Goal: Ask a question: Seek information or help from site administrators or community

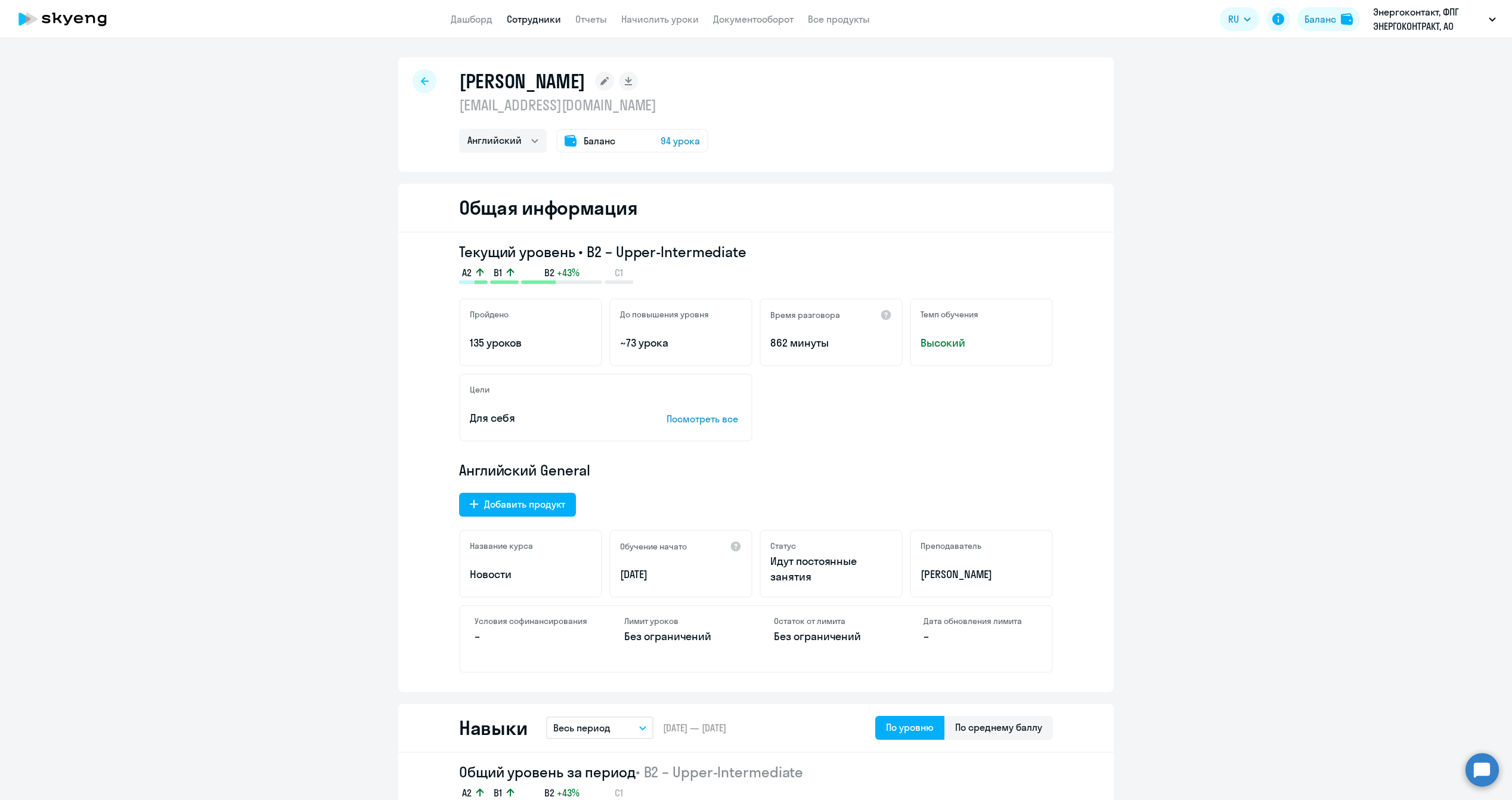
select select "english"
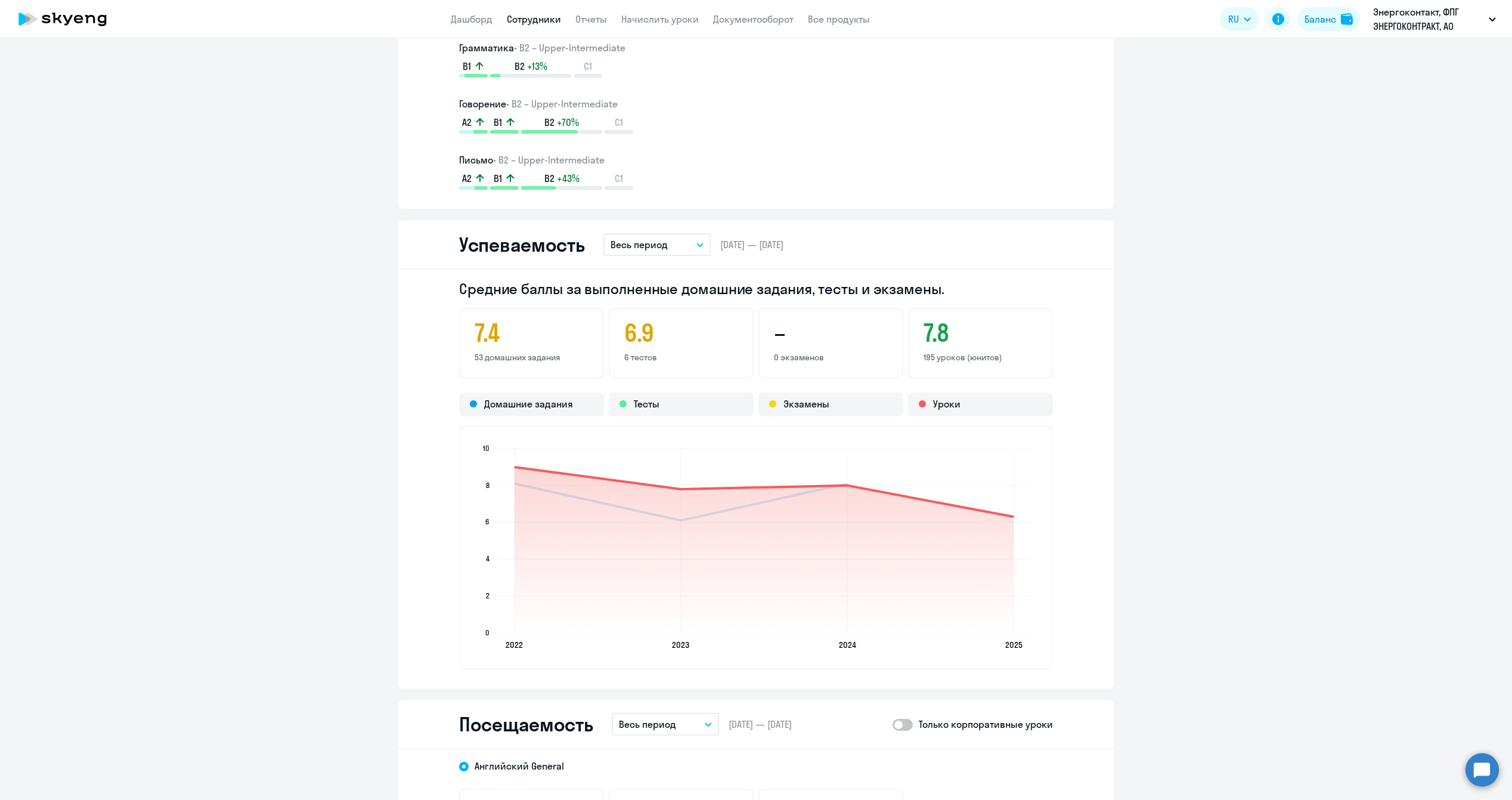
scroll to position [596, 0]
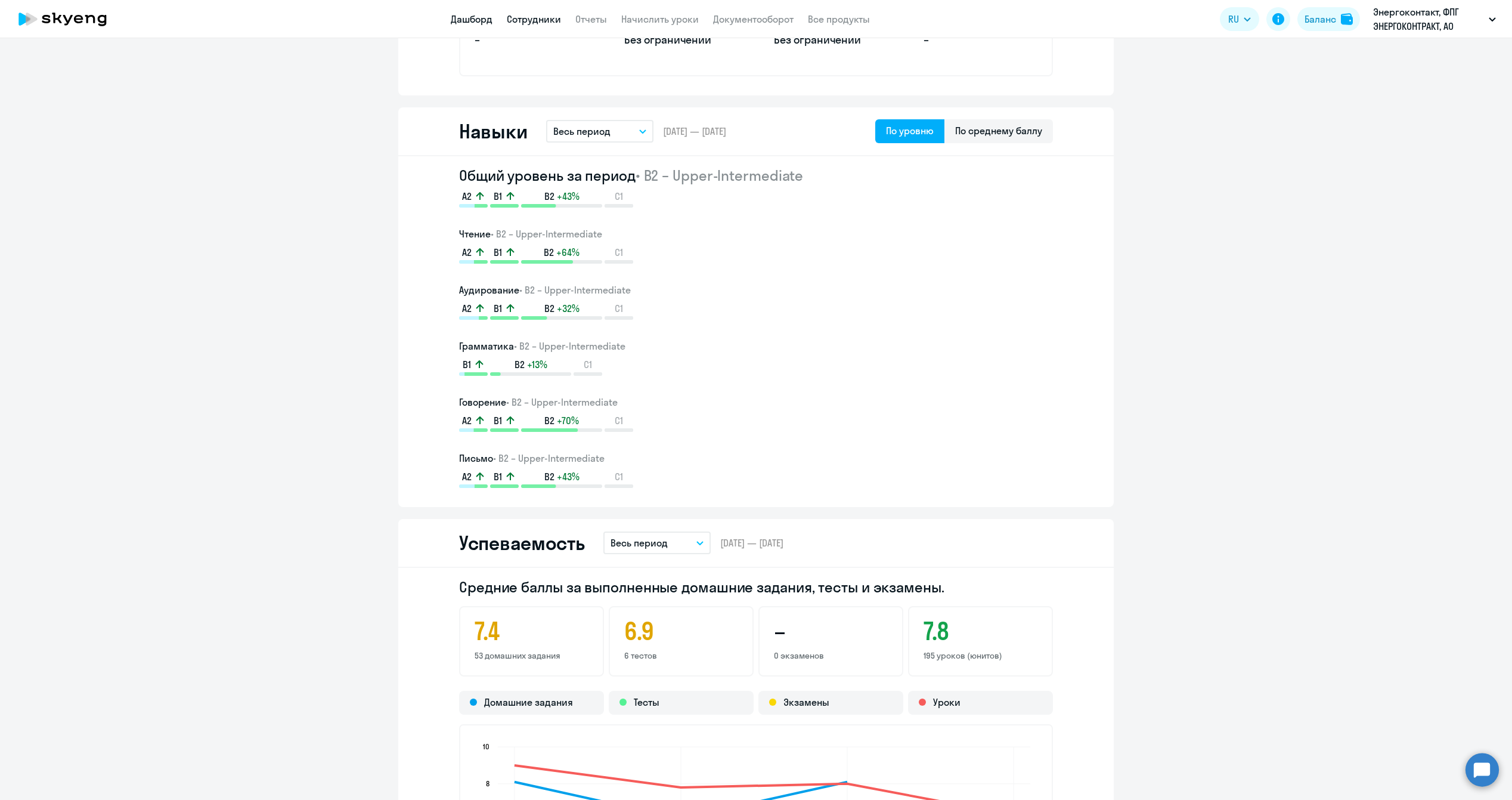
click at [480, 18] on link "Дашборд" at bounding box center [471, 19] width 42 height 12
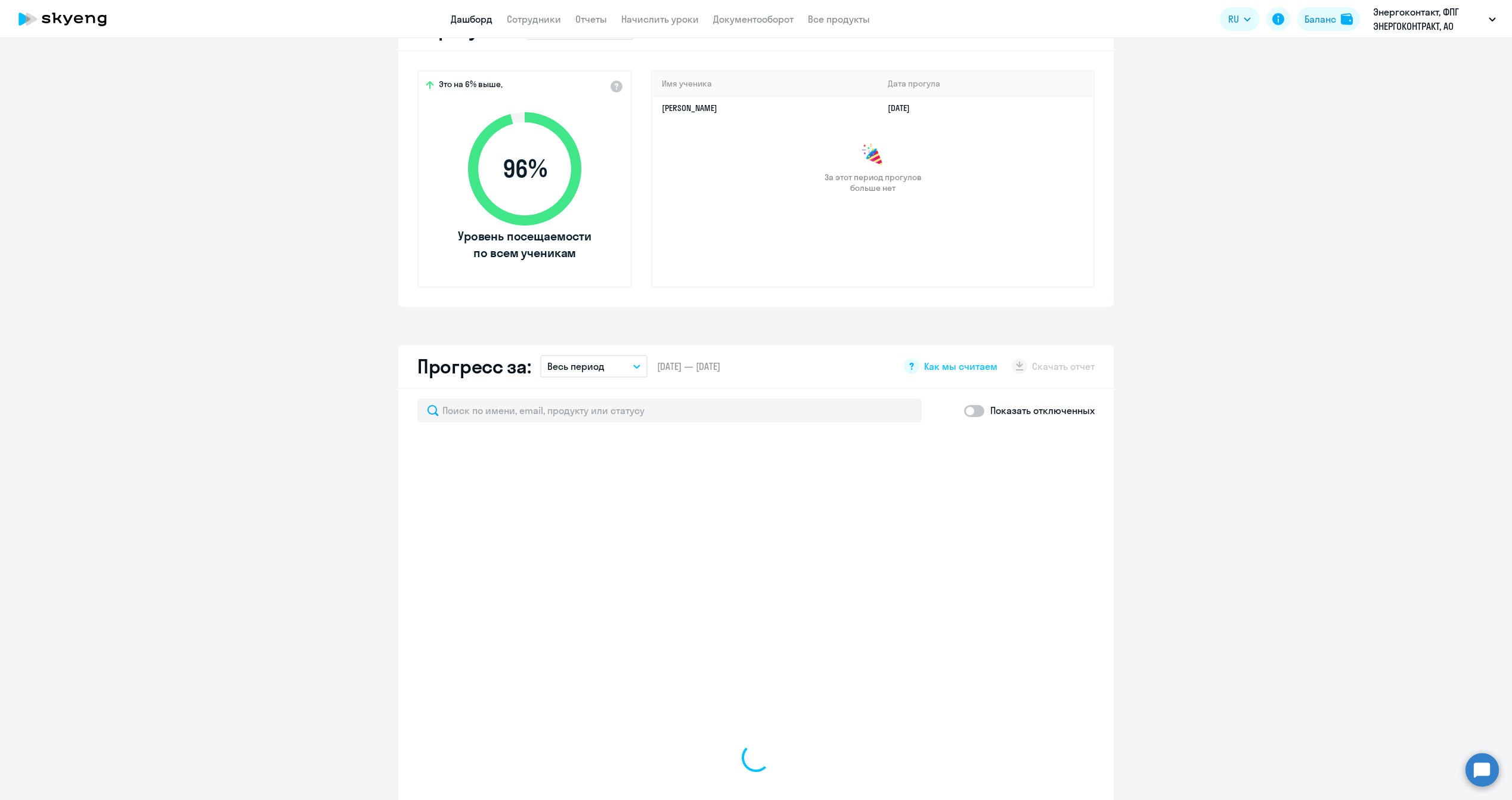
scroll to position [24, 0]
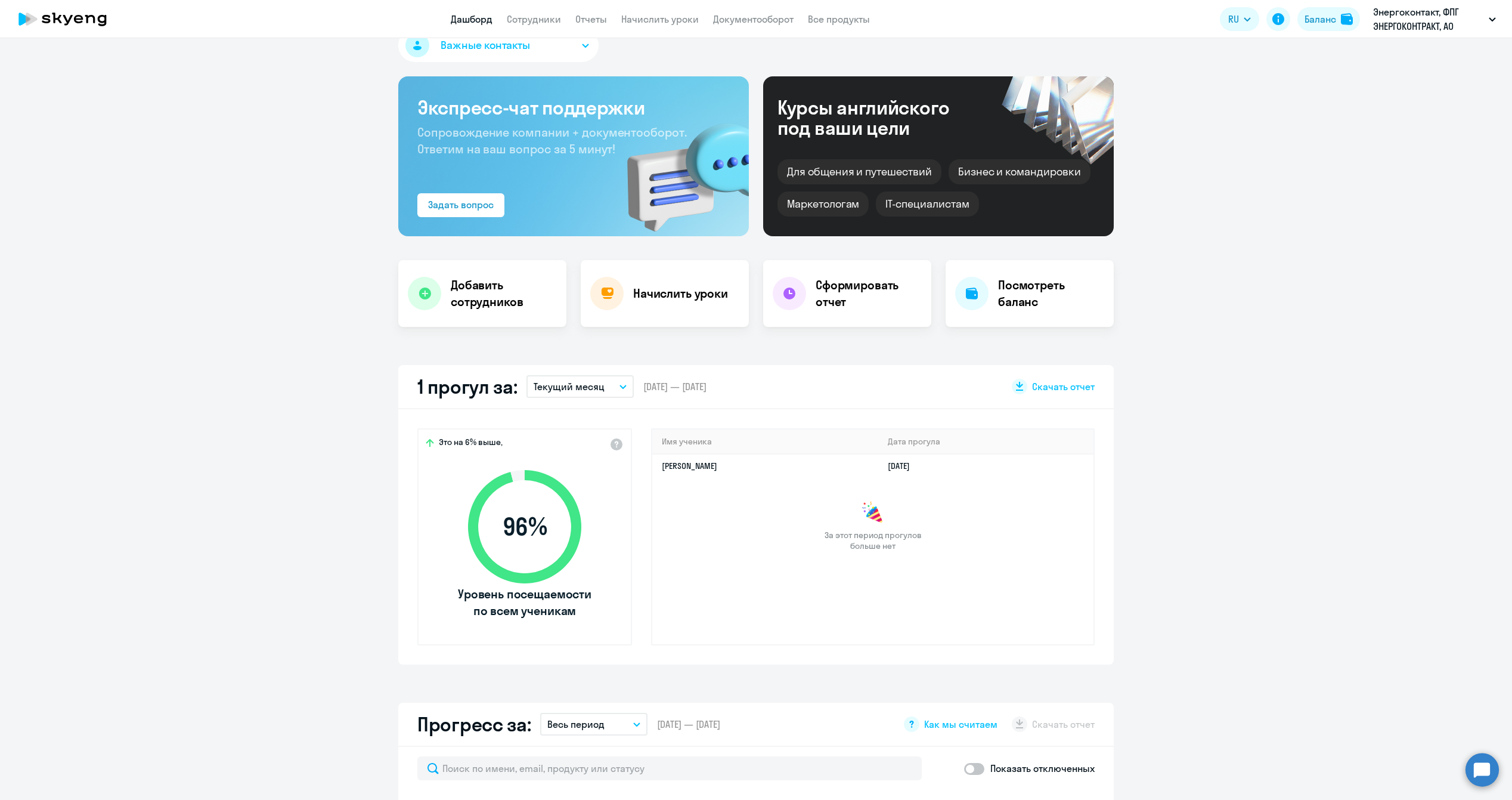
click at [1490, 761] on circle at bounding box center [1483, 769] width 34 height 34
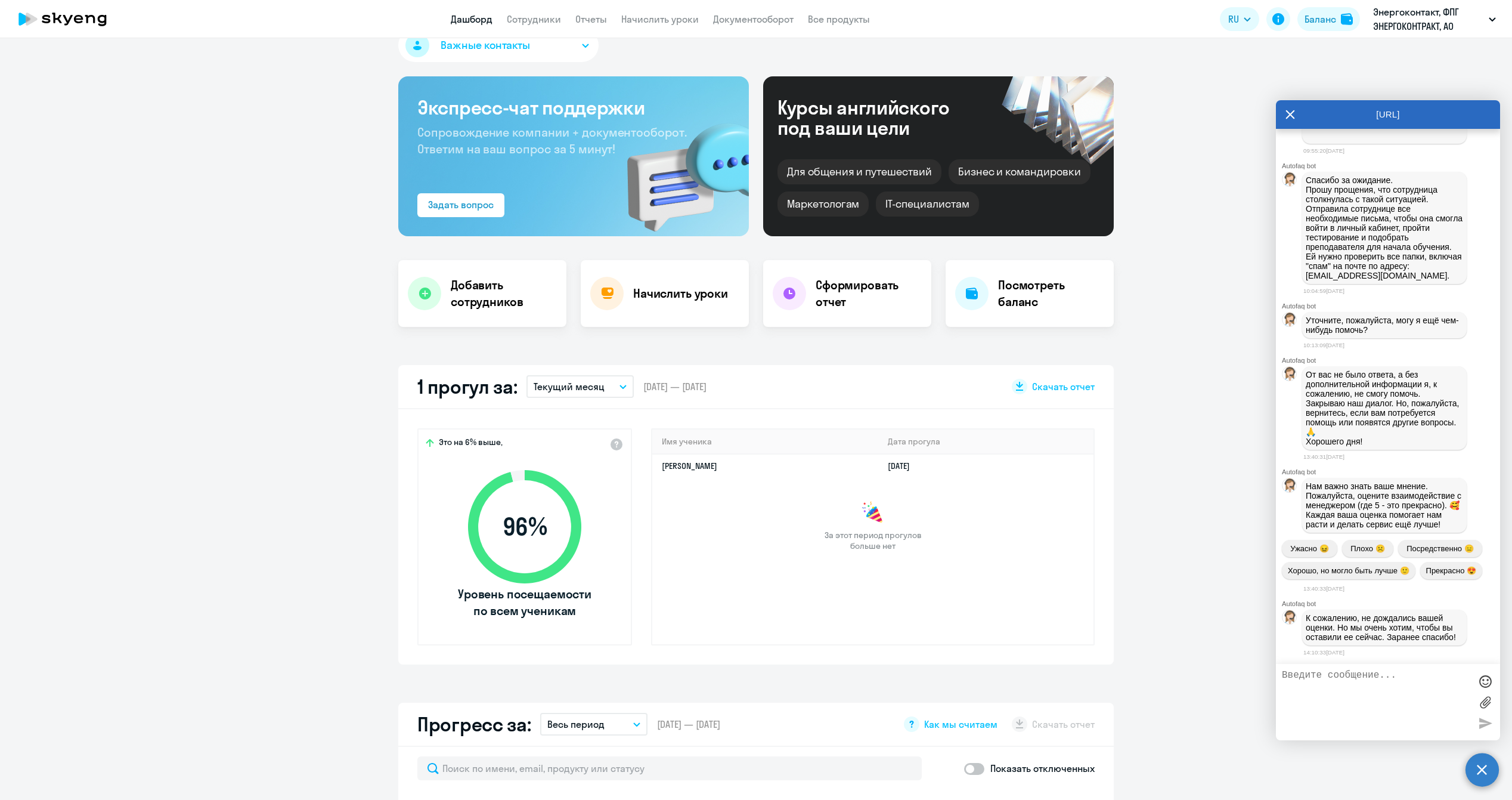
scroll to position [9251, 0]
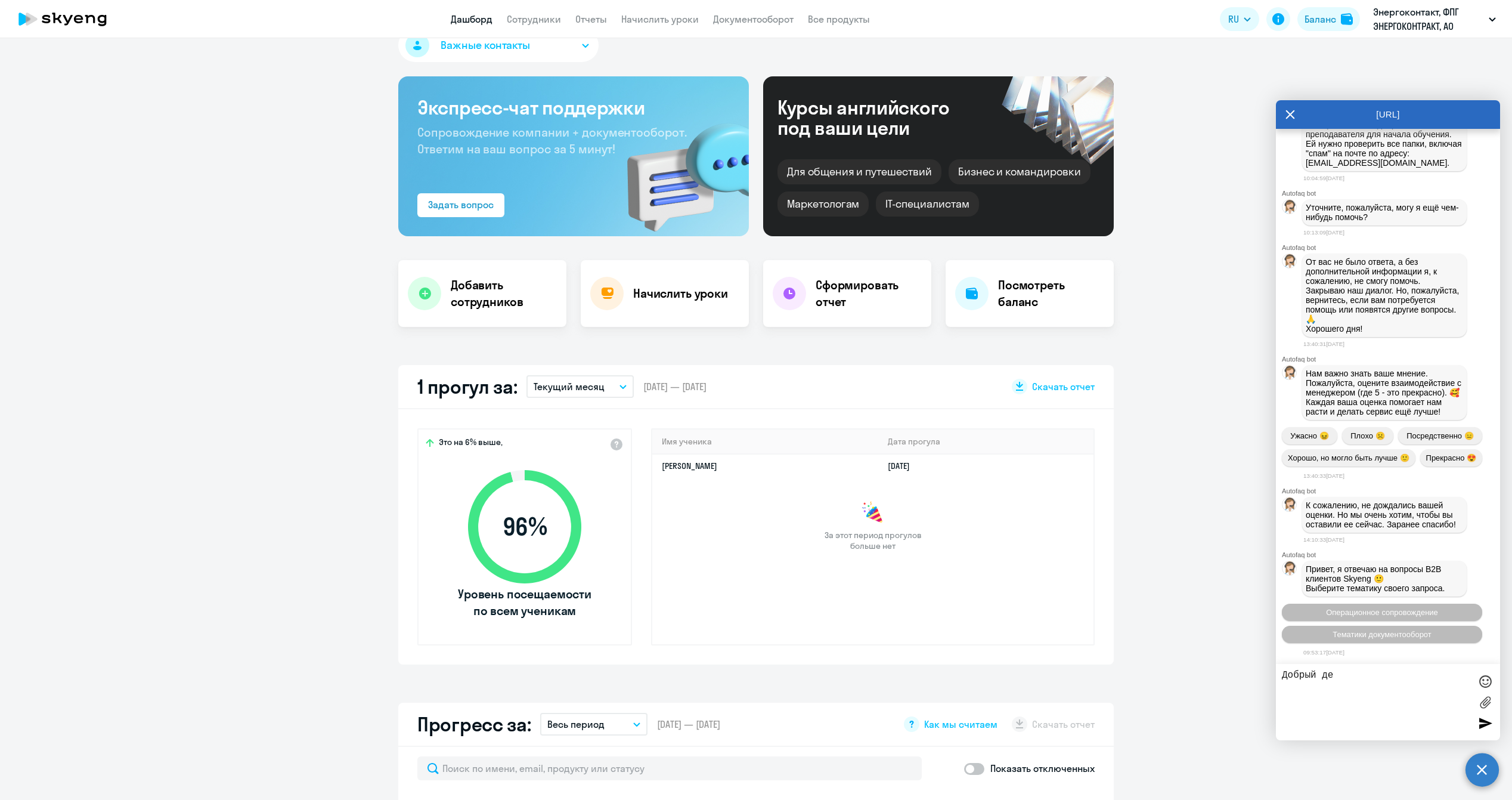
type textarea "Добрый ден"
select select "30"
click at [1393, 604] on button "Операционное сопровождение" at bounding box center [1382, 612] width 200 height 17
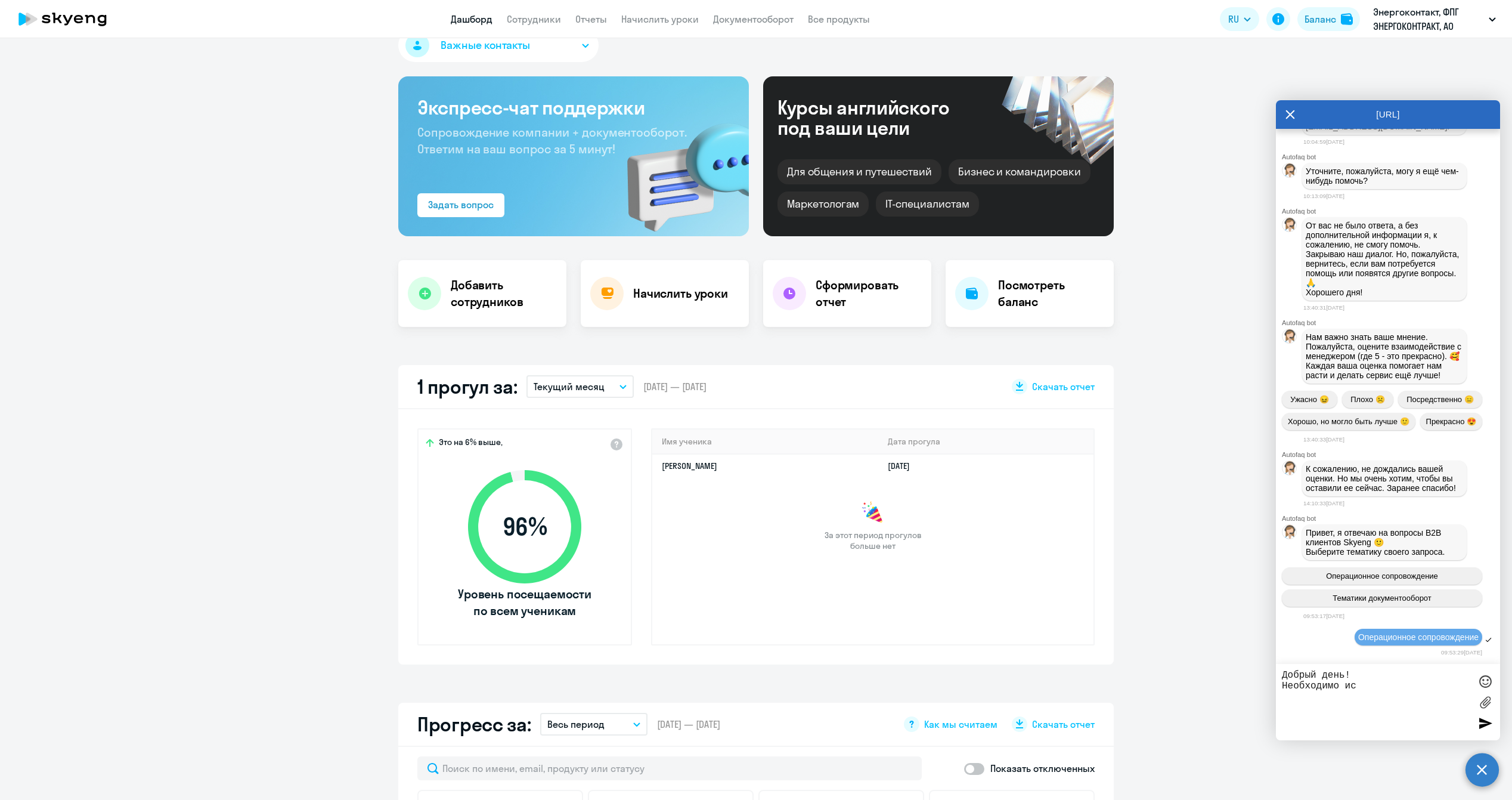
scroll to position [9382, 0]
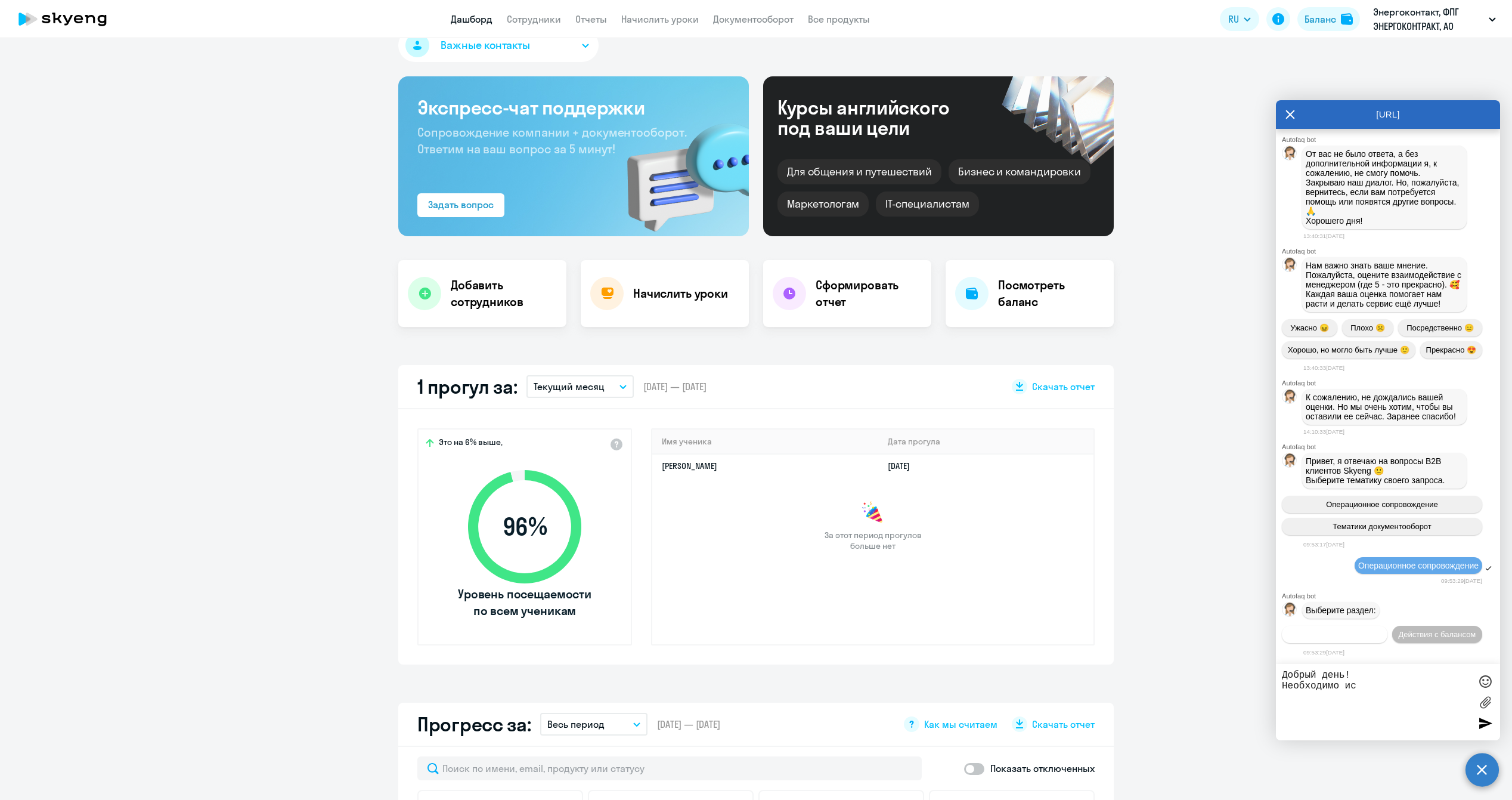
click at [1370, 630] on span "Действия по сотрудникам" at bounding box center [1335, 634] width 92 height 9
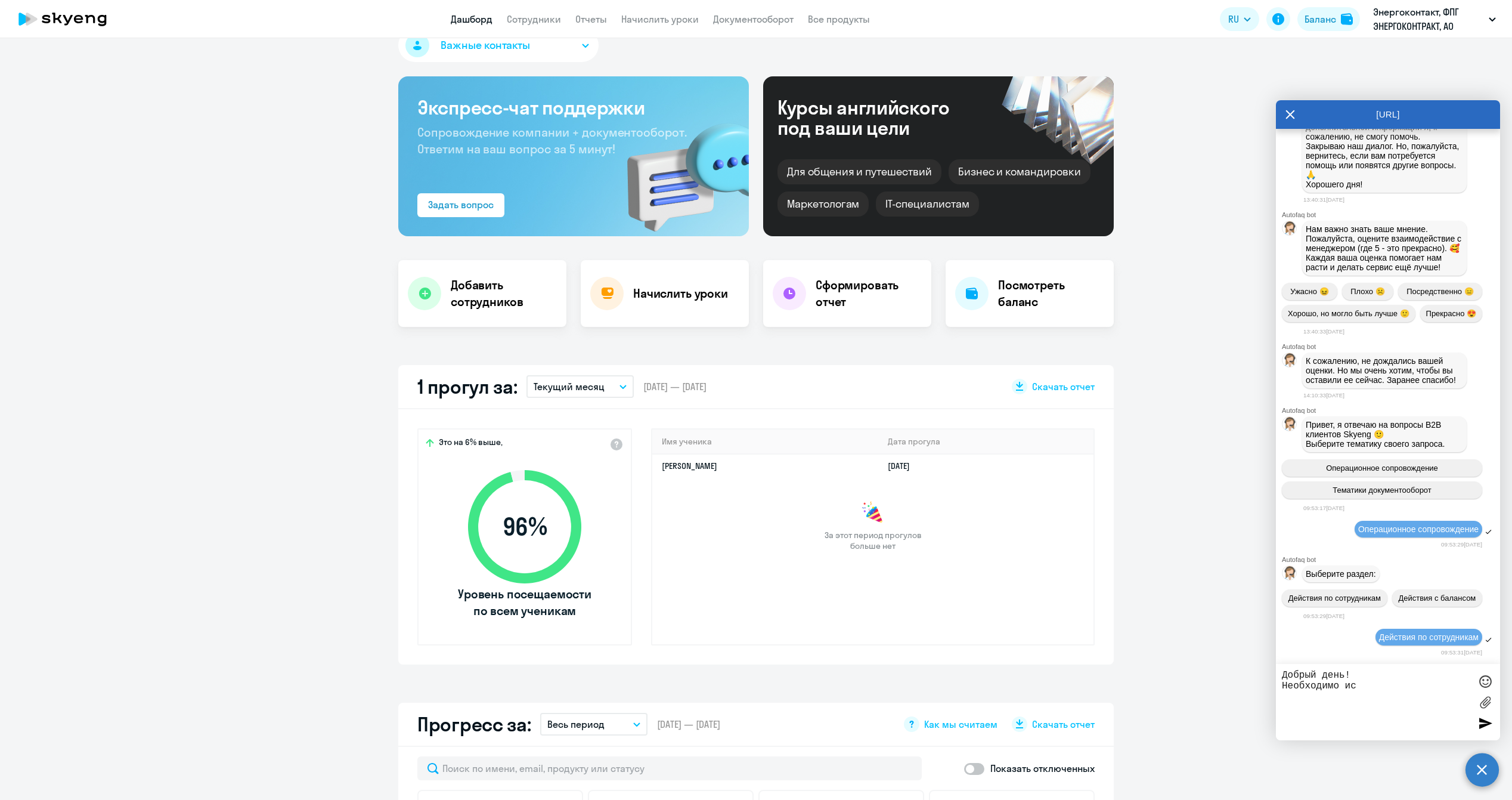
scroll to position [9558, 0]
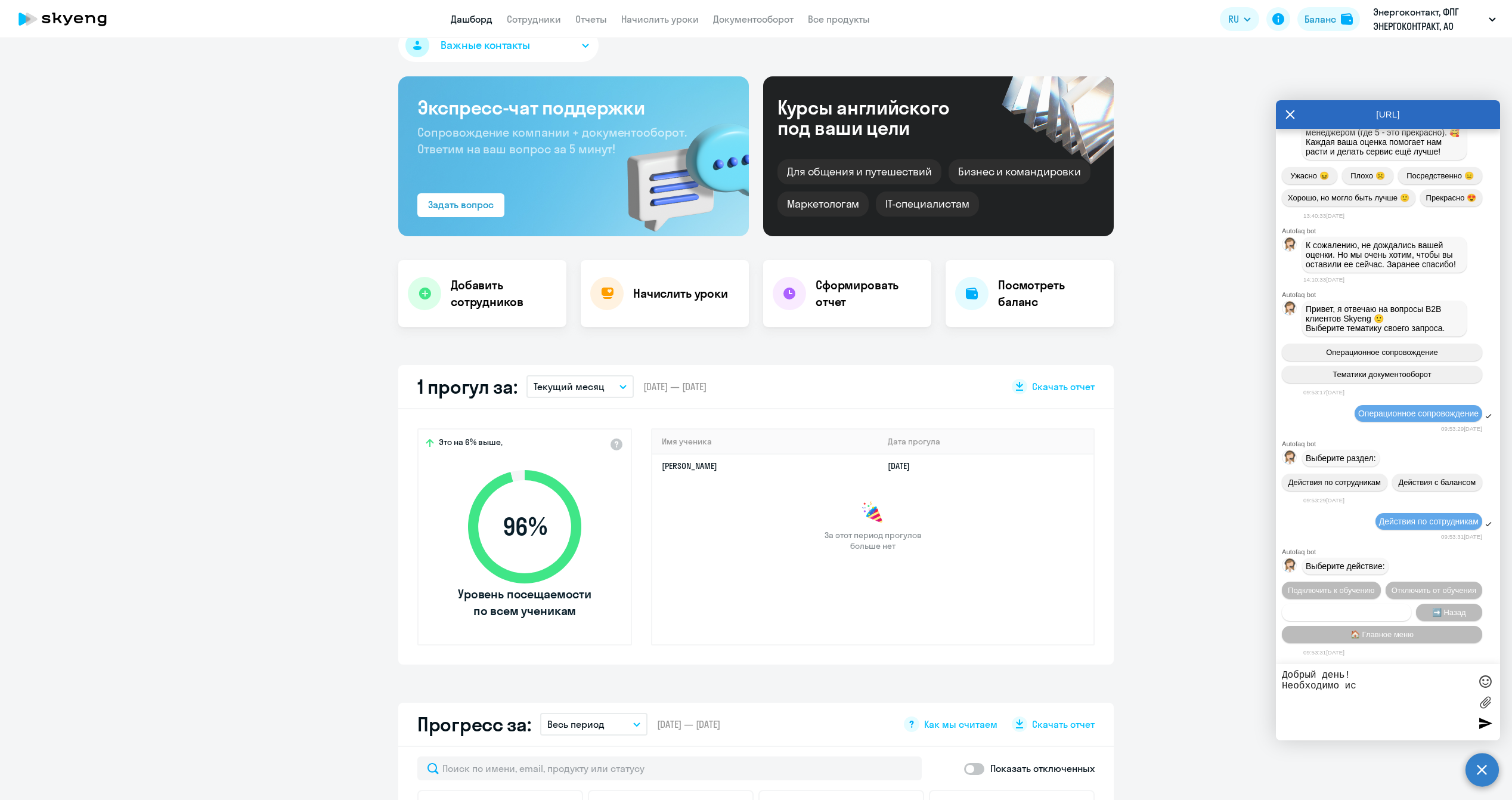
click at [1348, 609] on span "Сотруднику нужна помощь" at bounding box center [1346, 612] width 97 height 9
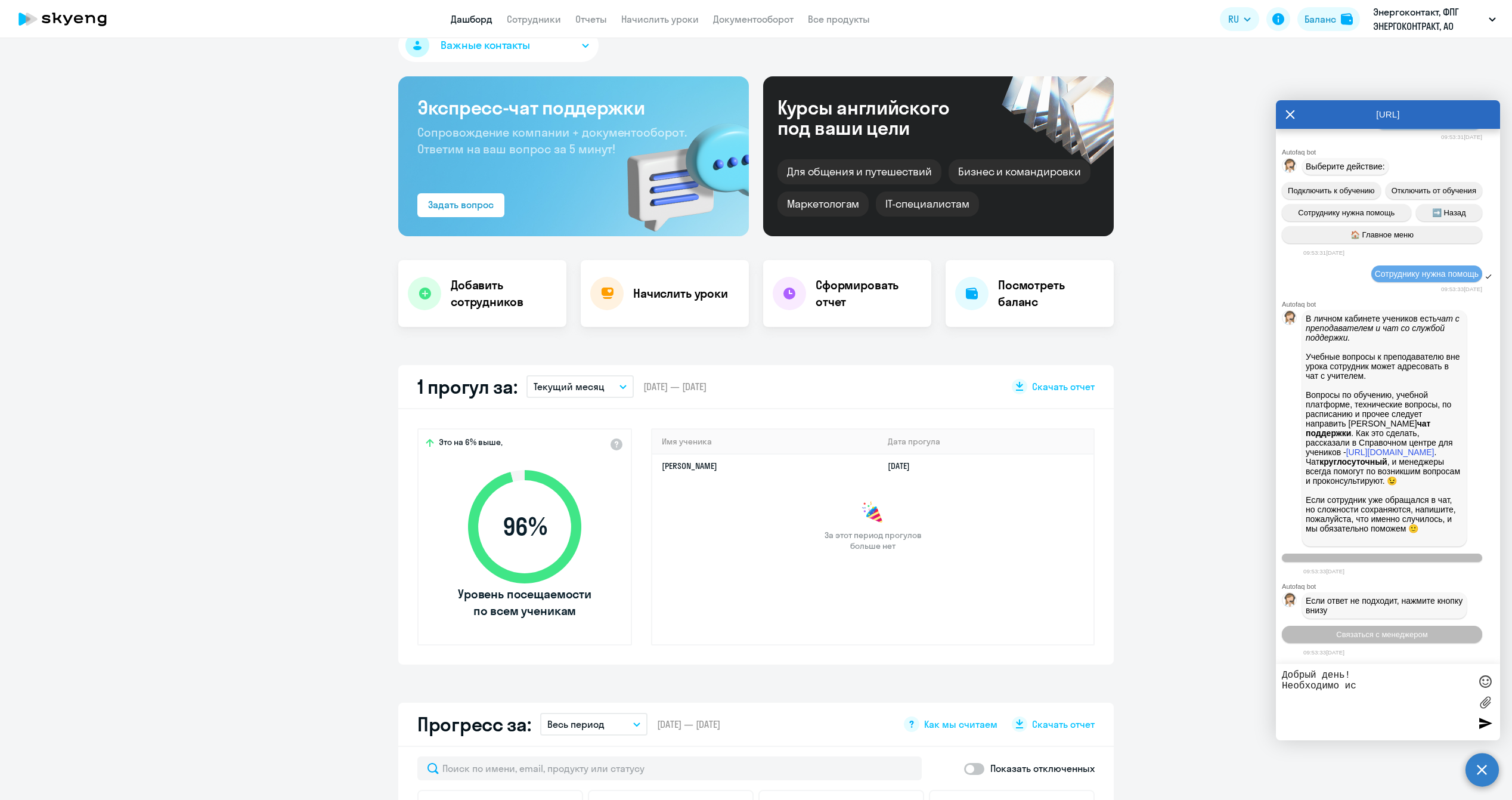
scroll to position [9971, 0]
click at [1383, 632] on span "Связаться с менеджером" at bounding box center [1382, 634] width 91 height 9
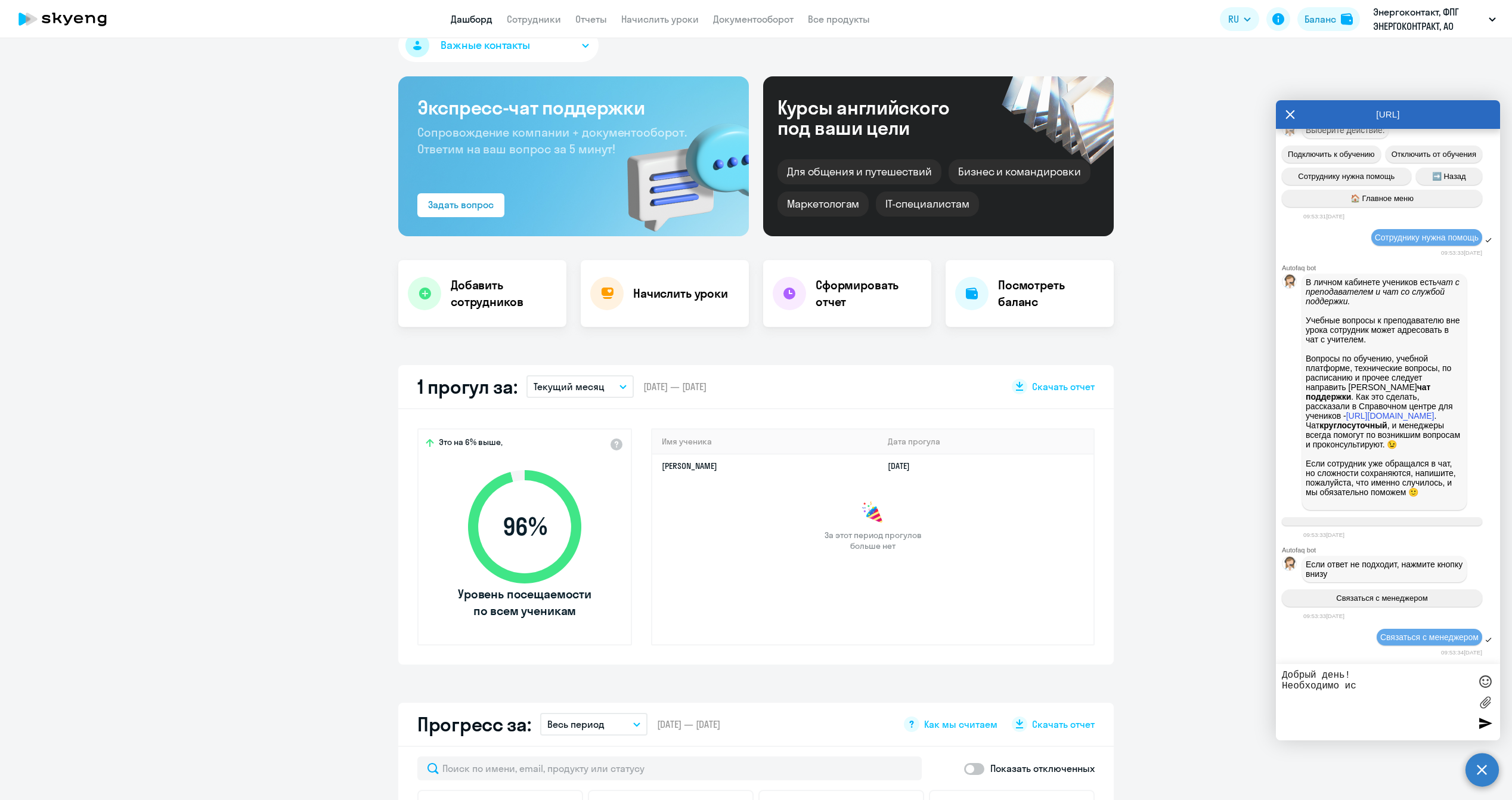
scroll to position [10007, 0]
click at [1364, 683] on textarea "Добрый день! Необходимо ис" at bounding box center [1376, 701] width 188 height 64
paste textarea "[EMAIL_ADDRESS][DOMAIN_NAME]"
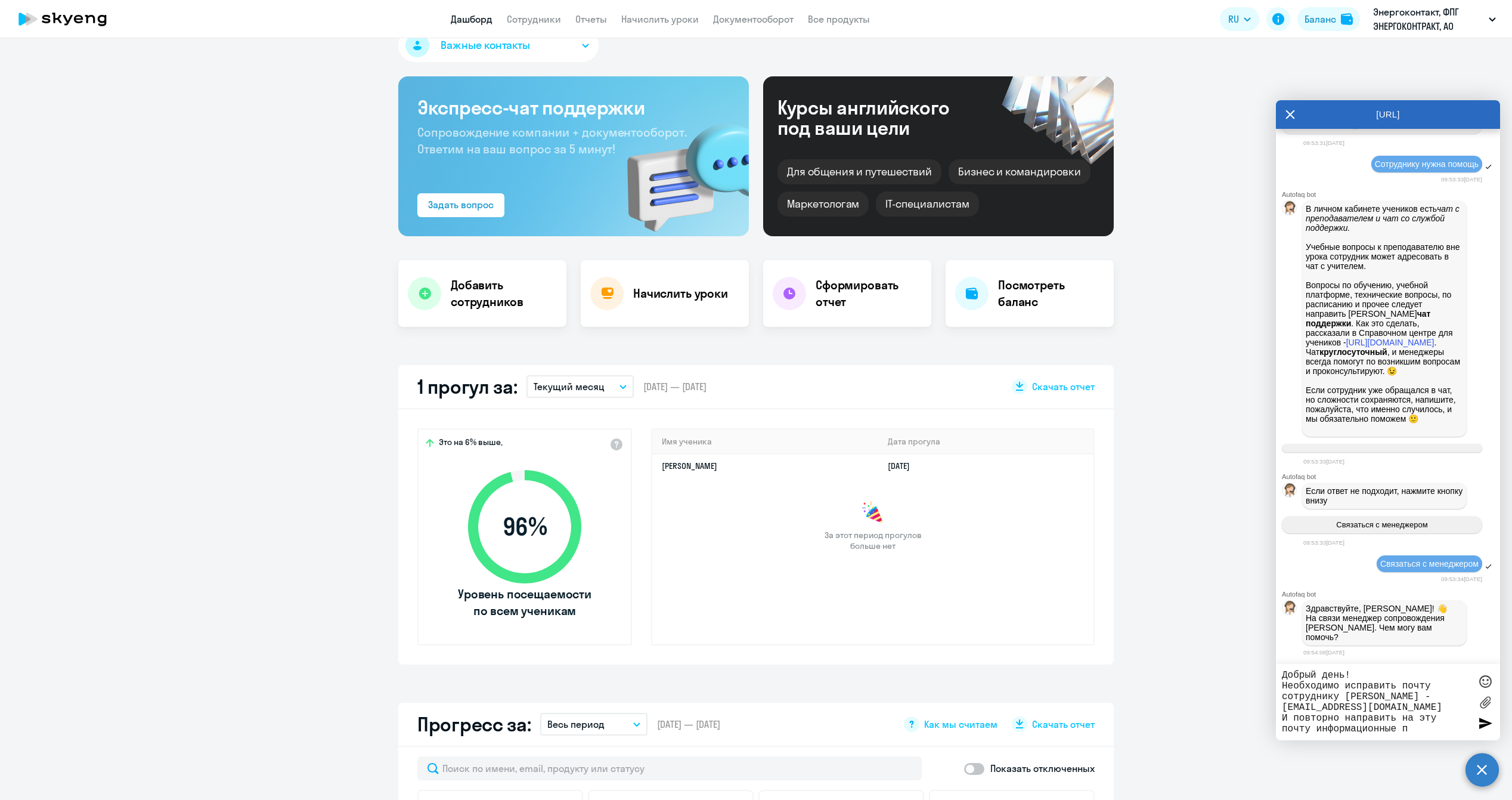
scroll to position [10073, 0]
type textarea "Добрый день! Необходимо исправить почту сотруднику [PERSON_NAME] - [EMAIL_ADDRE…"
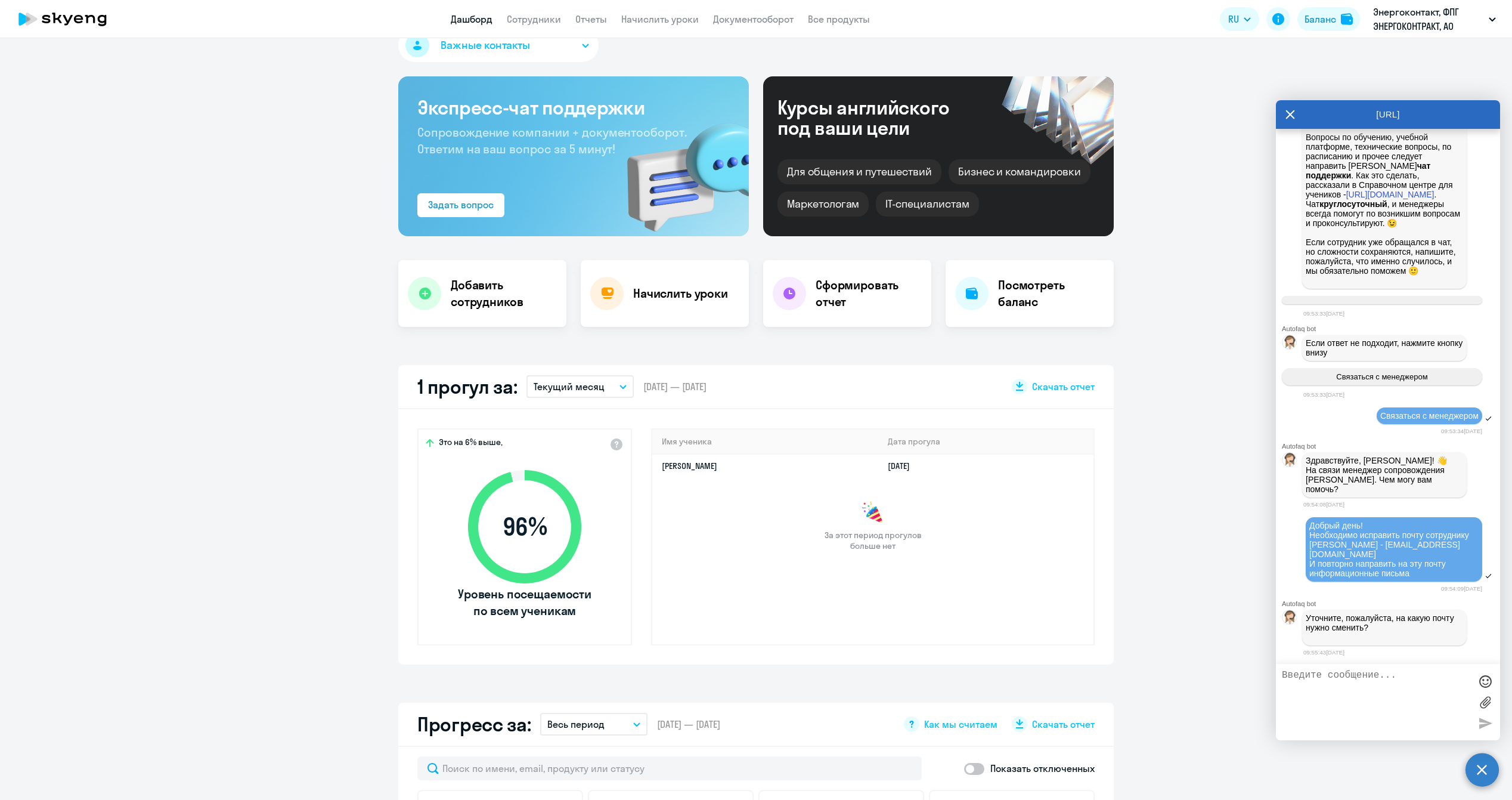
scroll to position [10221, 0]
click at [1360, 688] on textarea at bounding box center [1376, 701] width 188 height 64
click at [1360, 688] on textarea at bounding box center [1376, 701] width 188 height 64
drag, startPoint x: 1407, startPoint y: 554, endPoint x: 1309, endPoint y: 557, distance: 98.0
click at [1309, 557] on div "Добрый день! Необходимо исправить почту сотруднику [PERSON_NAME] - [EMAIL_ADDRE…" at bounding box center [1394, 549] width 170 height 57
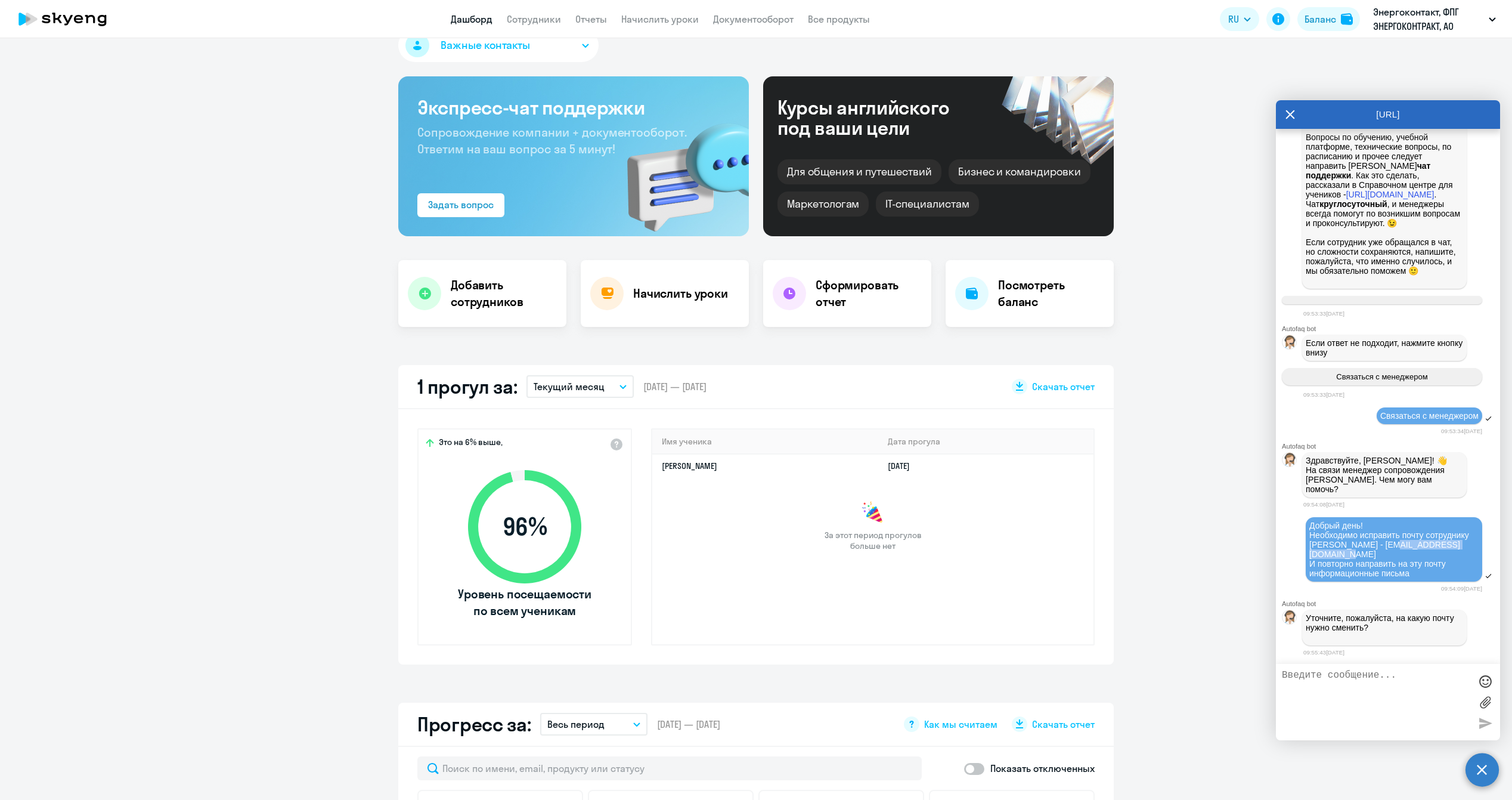
copy span "[EMAIL_ADDRESS][DOMAIN_NAME]"
click at [1327, 691] on textarea at bounding box center [1376, 701] width 188 height 64
paste textarea "[EMAIL_ADDRESS][DOMAIN_NAME]"
type textarea "[EMAIL_ADDRESS][DOMAIN_NAME] - эта верная"
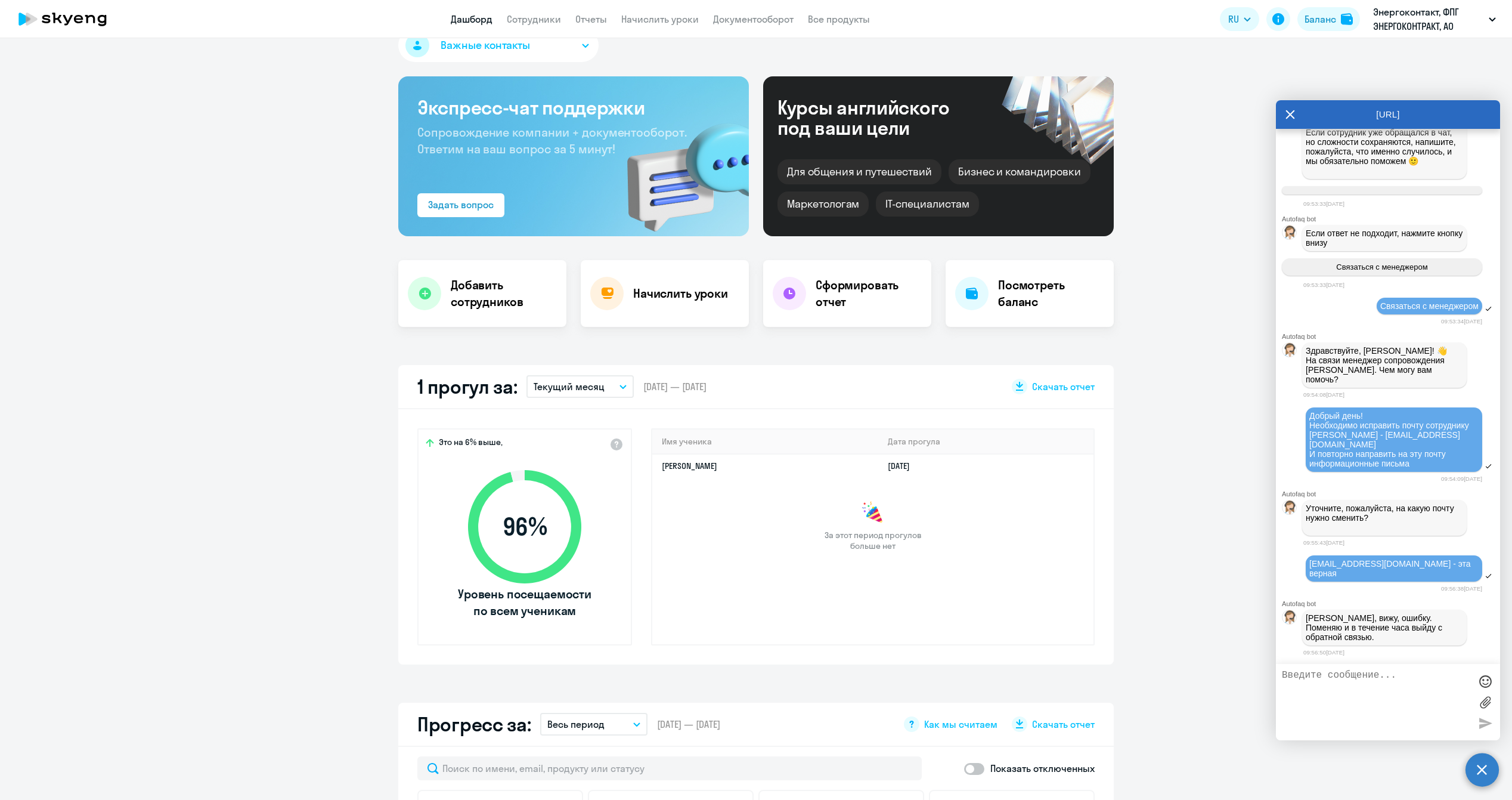
scroll to position [10321, 0]
